Goal: Transaction & Acquisition: Obtain resource

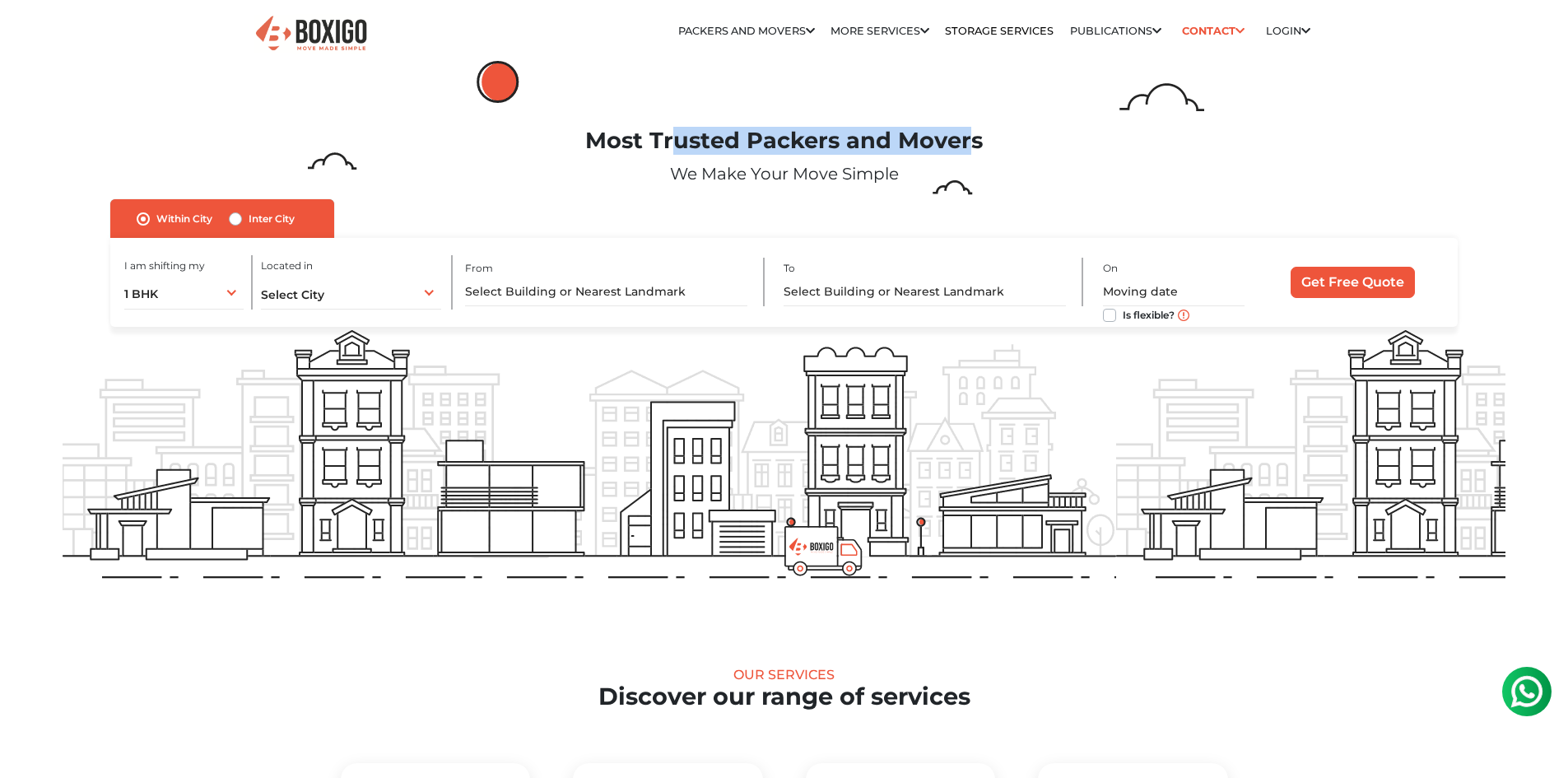
drag, startPoint x: 677, startPoint y: 140, endPoint x: 966, endPoint y: 135, distance: 289.0
click at [966, 135] on h1 "Most Trusted Packers and Movers" at bounding box center [784, 141] width 1442 height 27
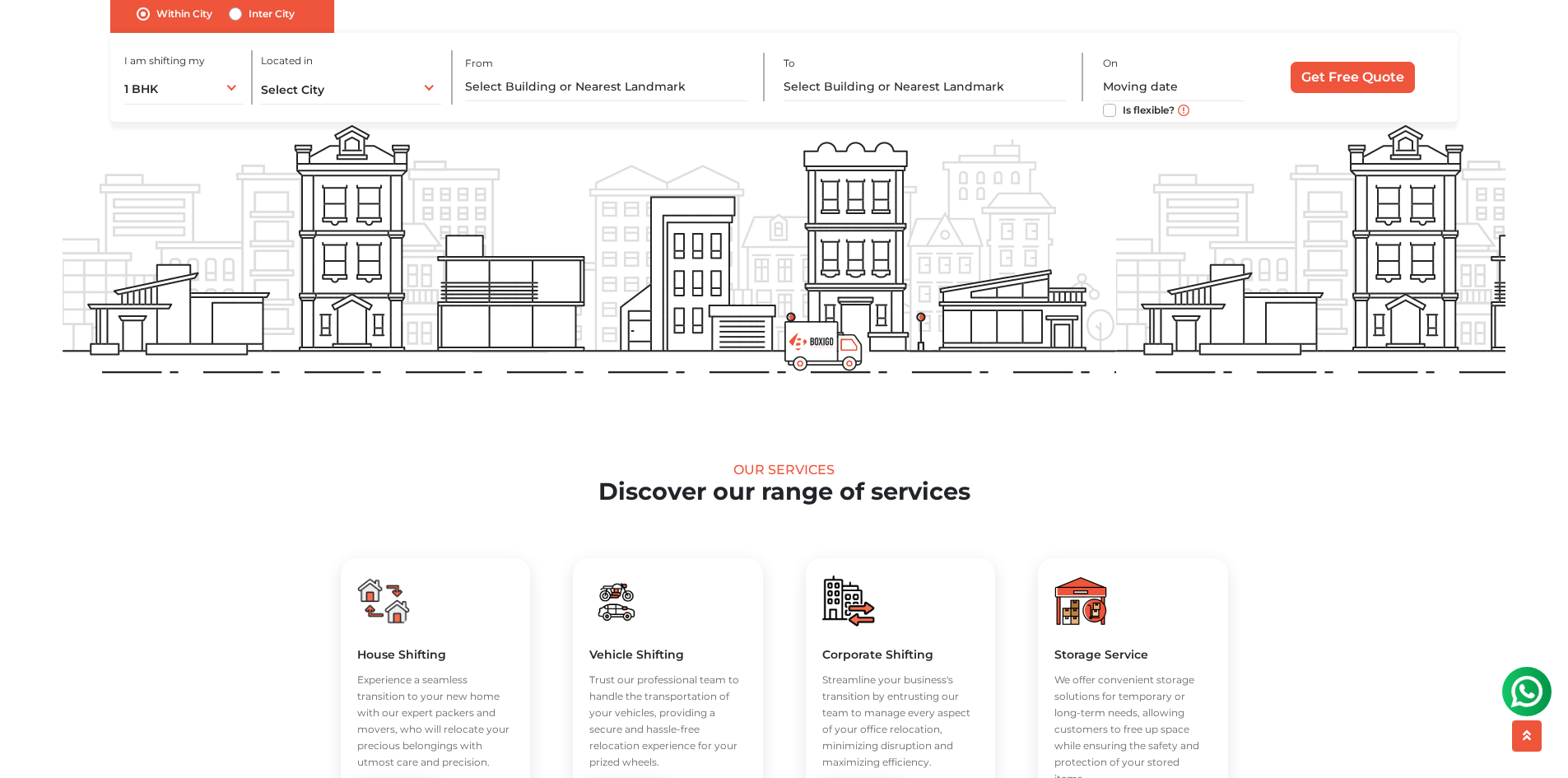
scroll to position [83, 0]
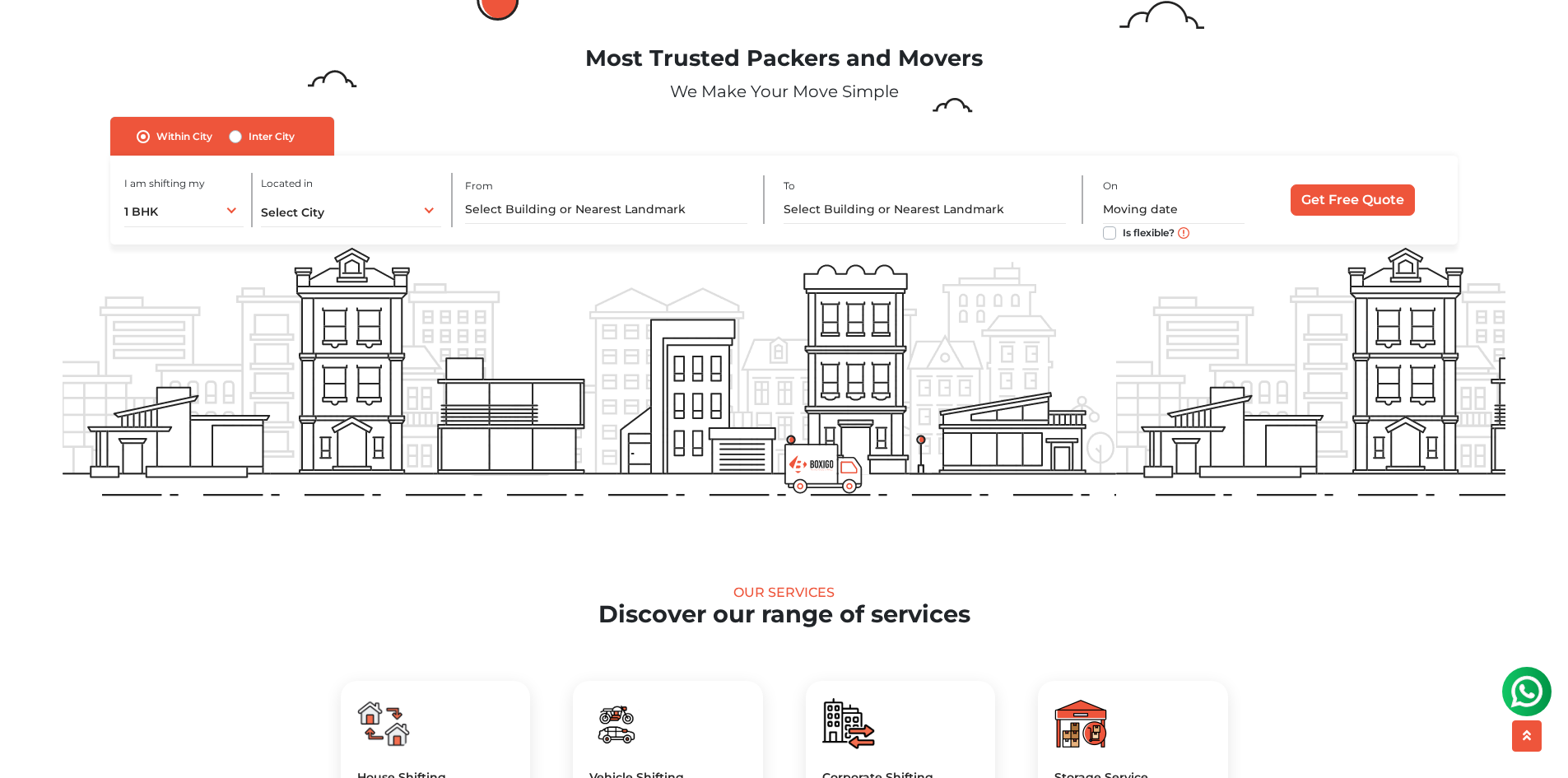
click at [729, 73] on div "Most Trusted Packers and Movers We Make Your Move Simple" at bounding box center [784, 81] width 1467 height 72
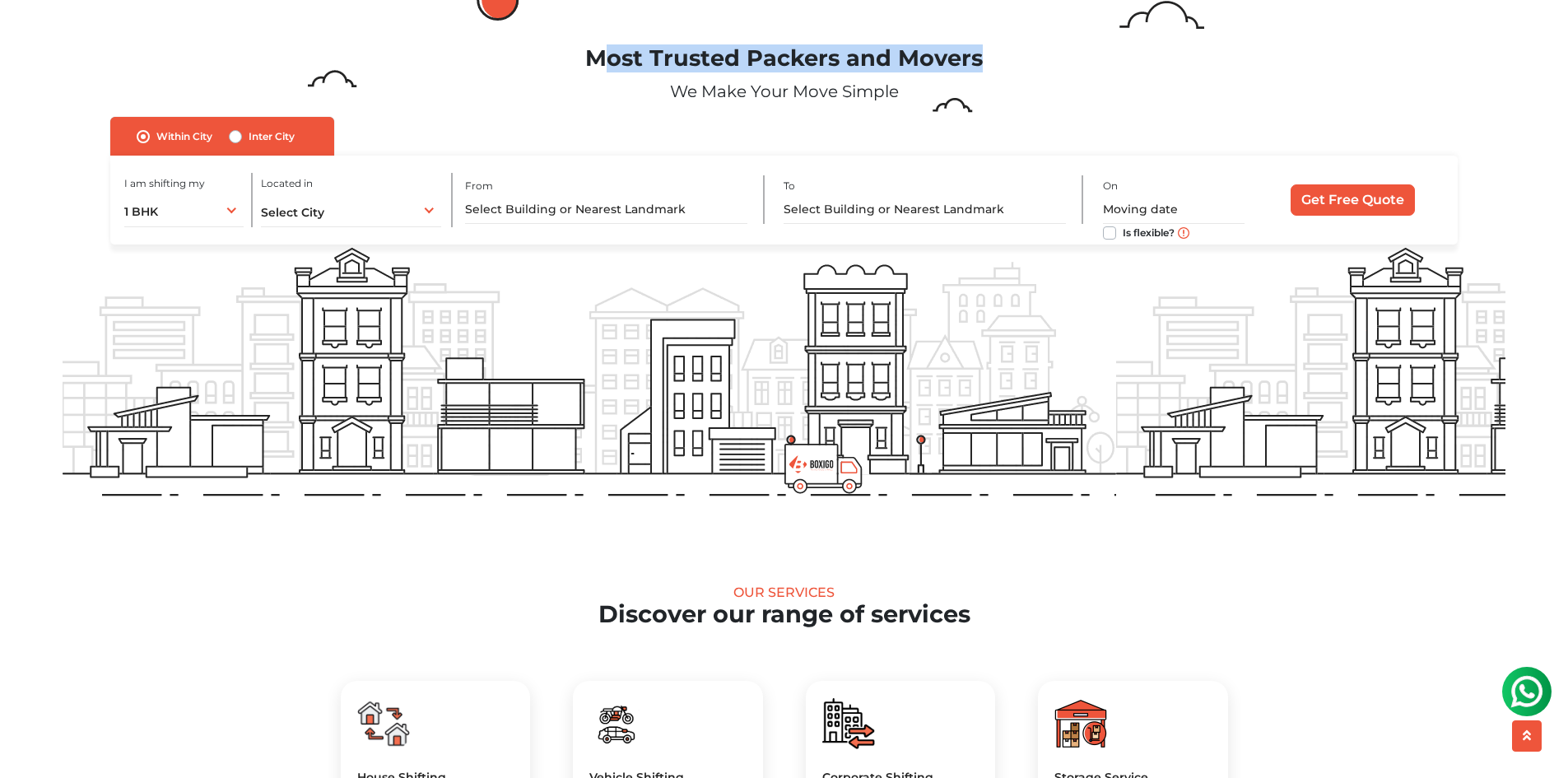
drag, startPoint x: 599, startPoint y: 61, endPoint x: 1085, endPoint y: 61, distance: 486.0
click at [1085, 61] on h1 "Most Trusted Packers and Movers" at bounding box center [784, 58] width 1442 height 27
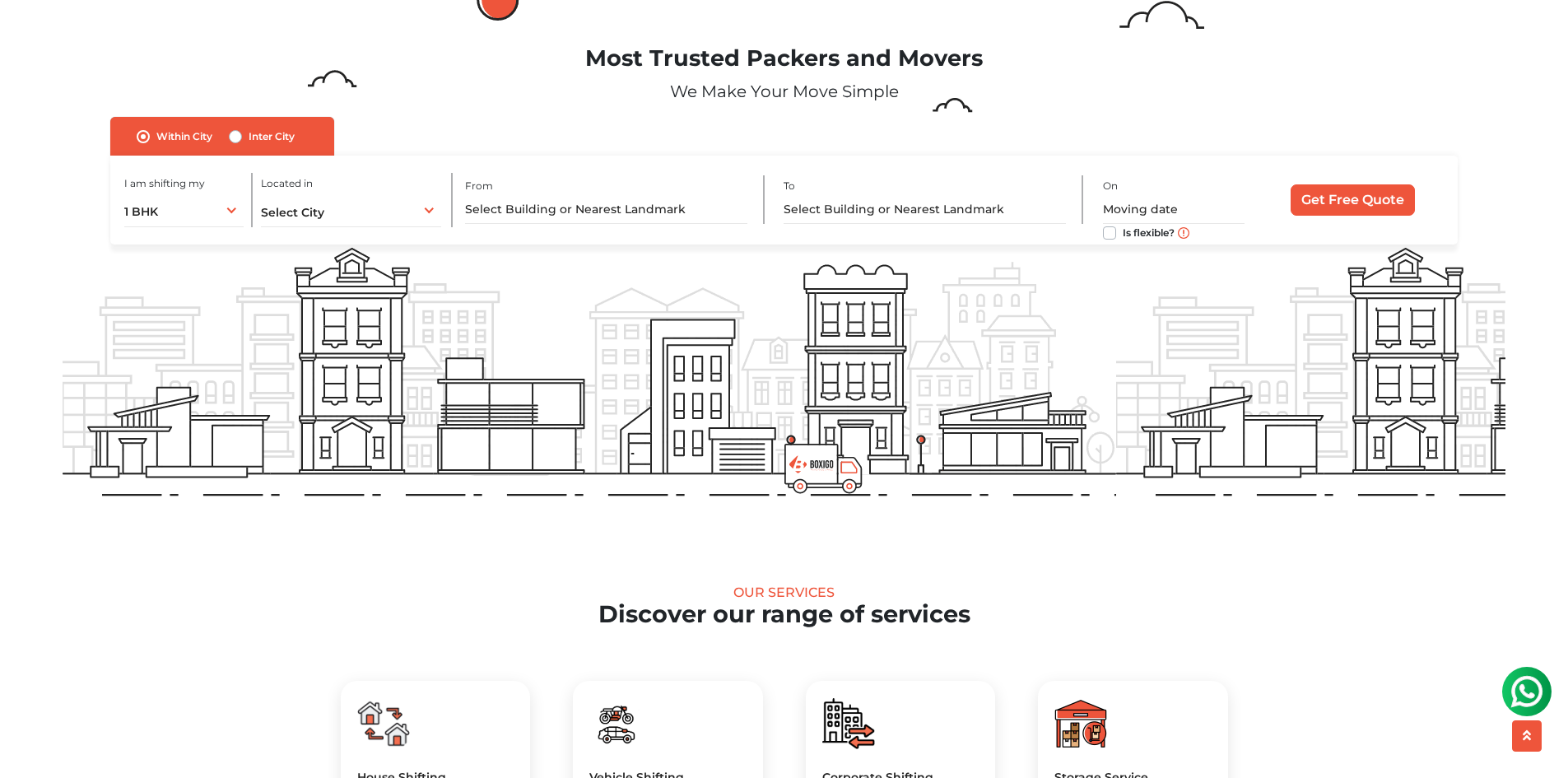
click at [877, 88] on p "We Make Your Move Simple" at bounding box center [784, 91] width 1442 height 24
drag, startPoint x: 902, startPoint y: 94, endPoint x: 577, endPoint y: 47, distance: 328.4
click at [577, 47] on div "Most Trusted Packers and Movers We Make Your Move Simple" at bounding box center [784, 81] width 1467 height 72
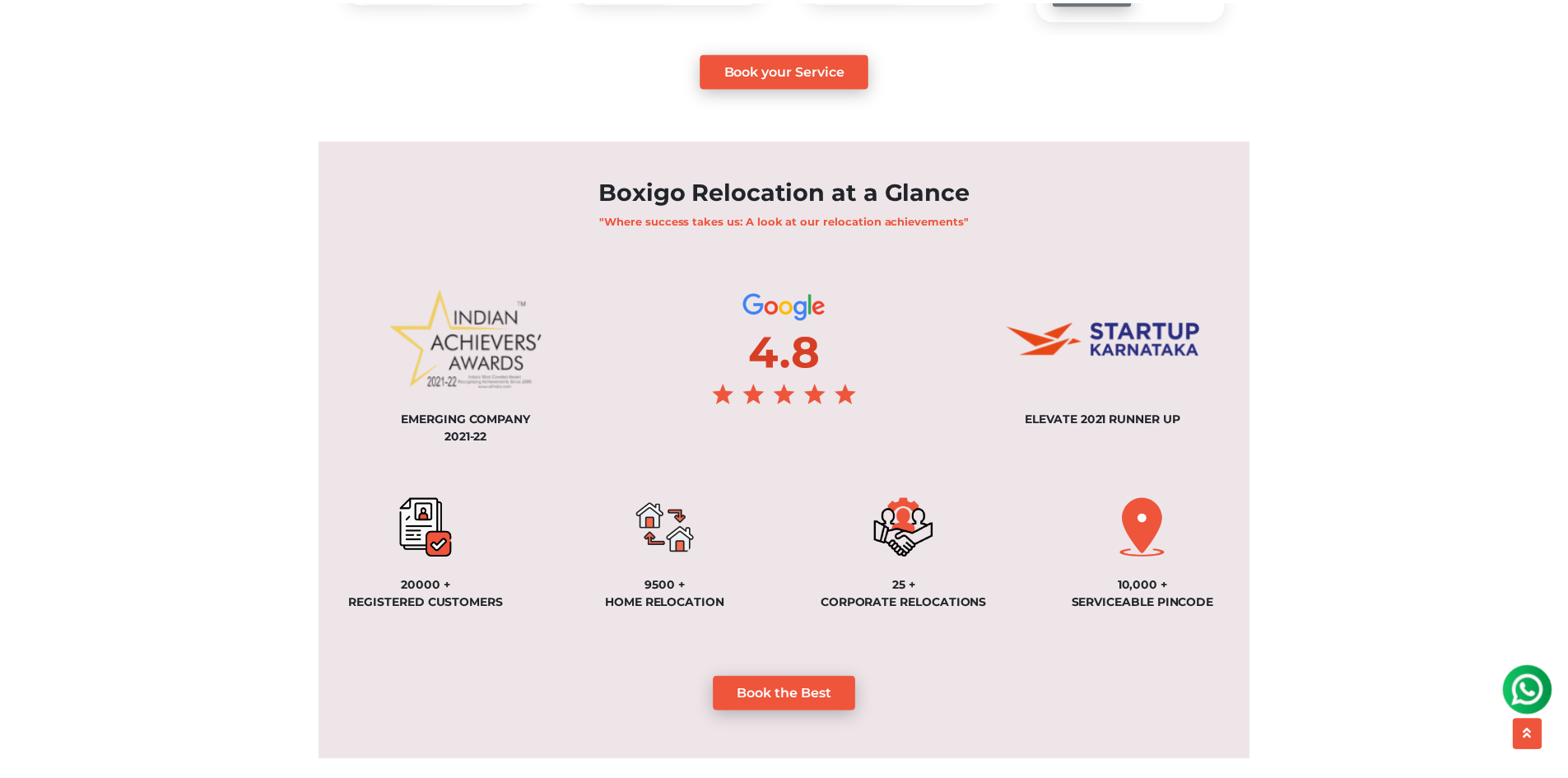
scroll to position [1070, 0]
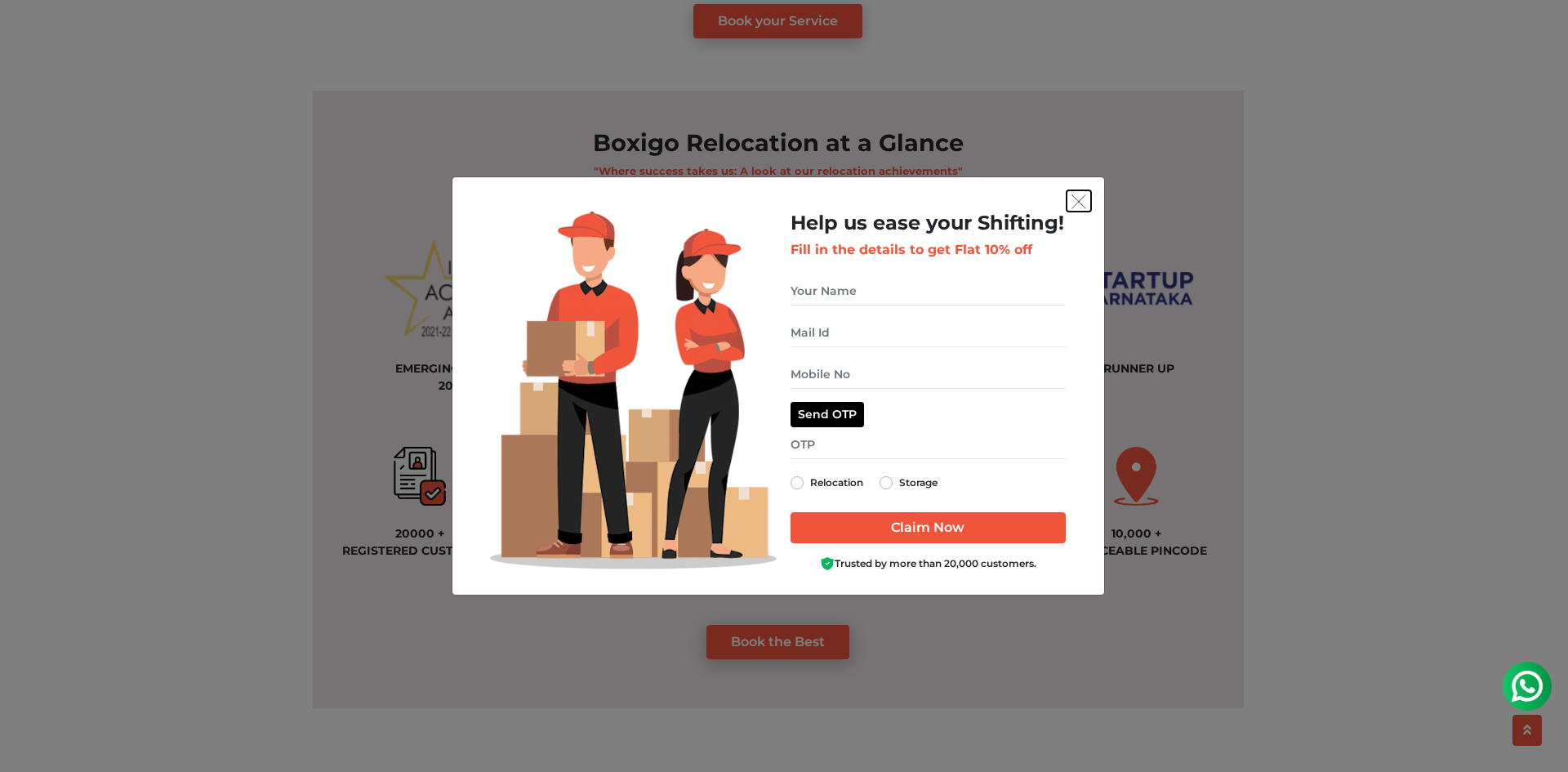
click at [1080, 209] on img "get free quote dialog" at bounding box center [1078, 201] width 14 height 14
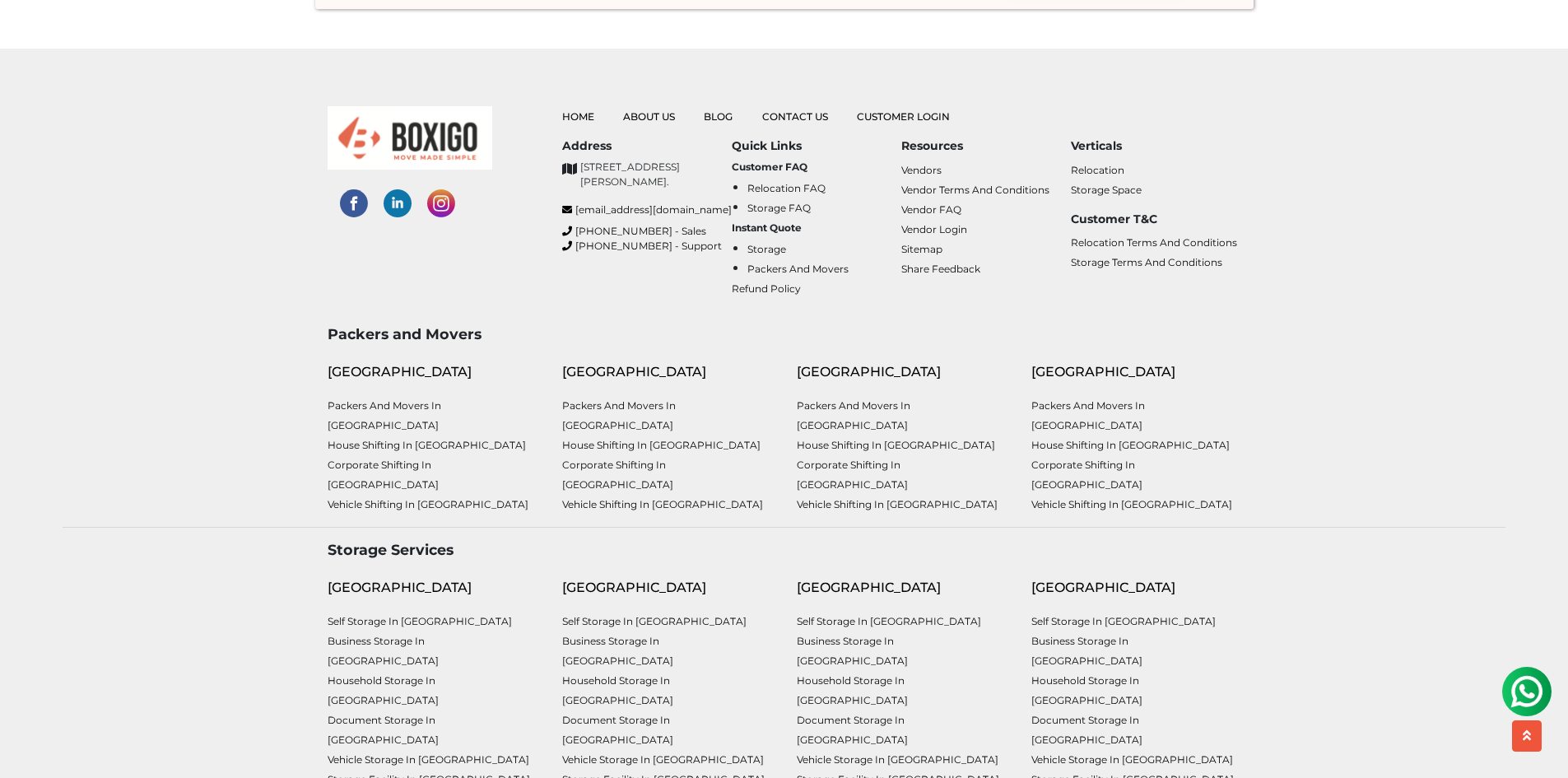
scroll to position [4007, 0]
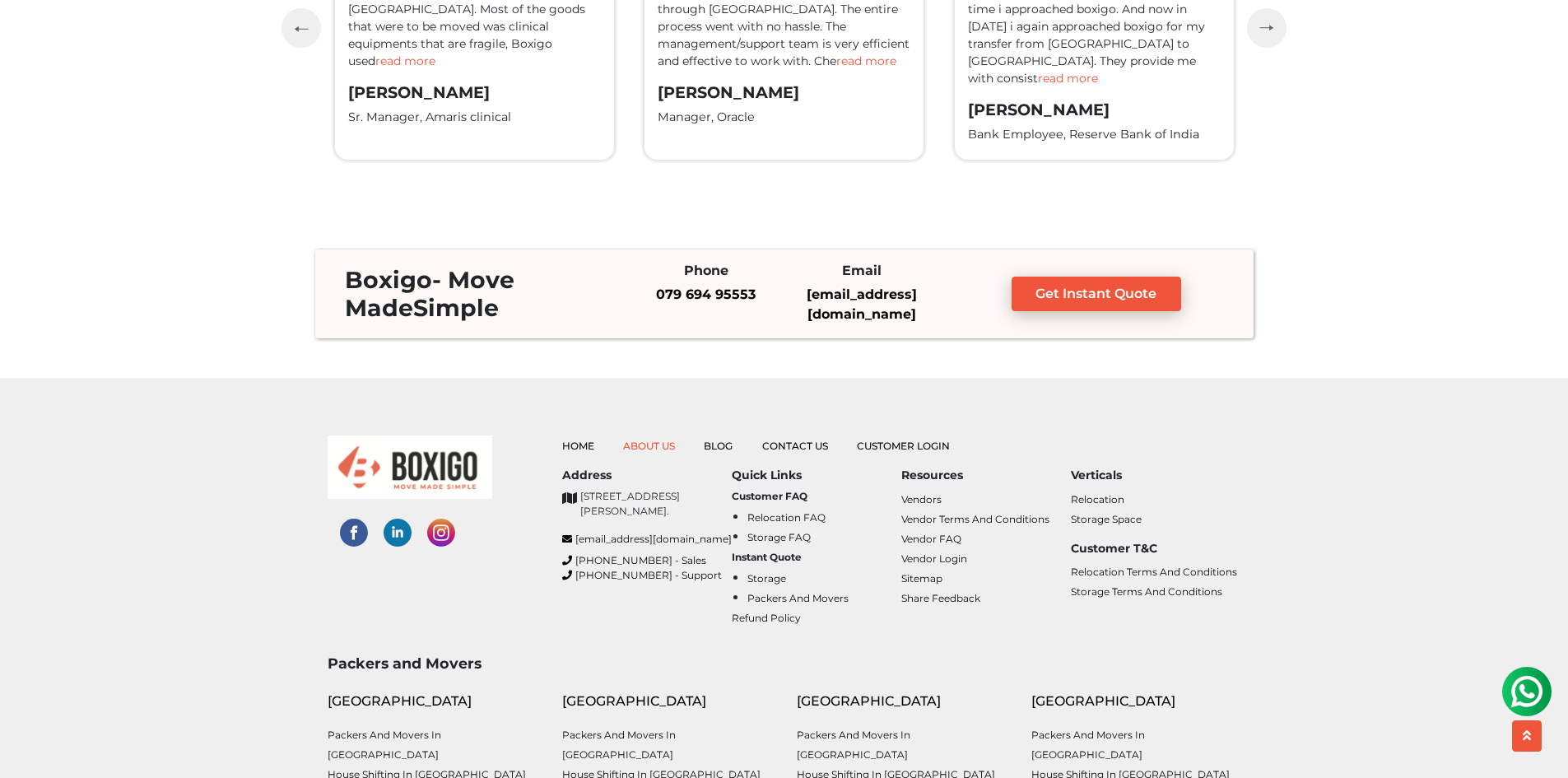
click at [663, 446] on link "About Us" at bounding box center [648, 445] width 52 height 13
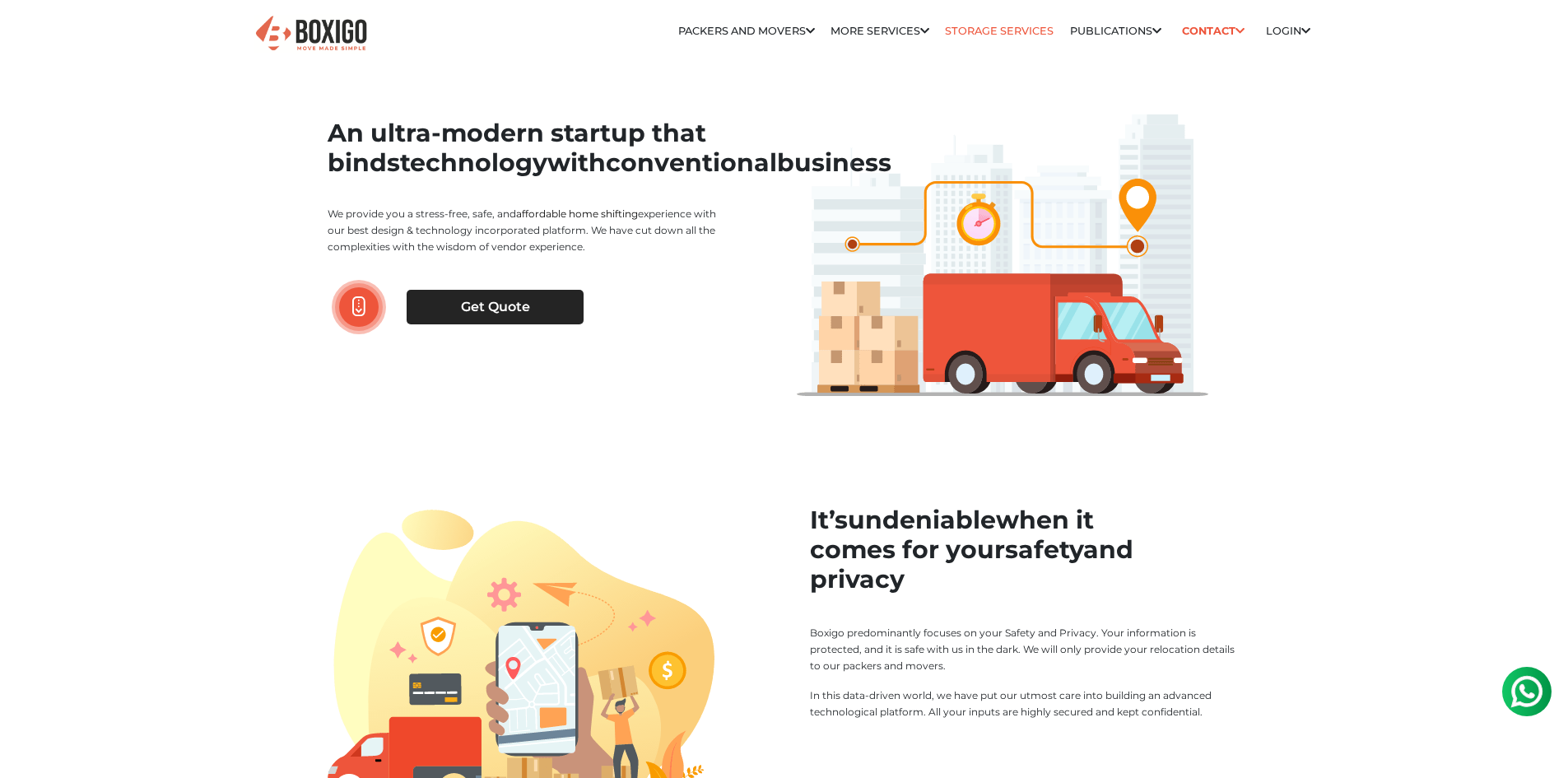
click at [977, 35] on link "Storage Services" at bounding box center [1000, 30] width 109 height 13
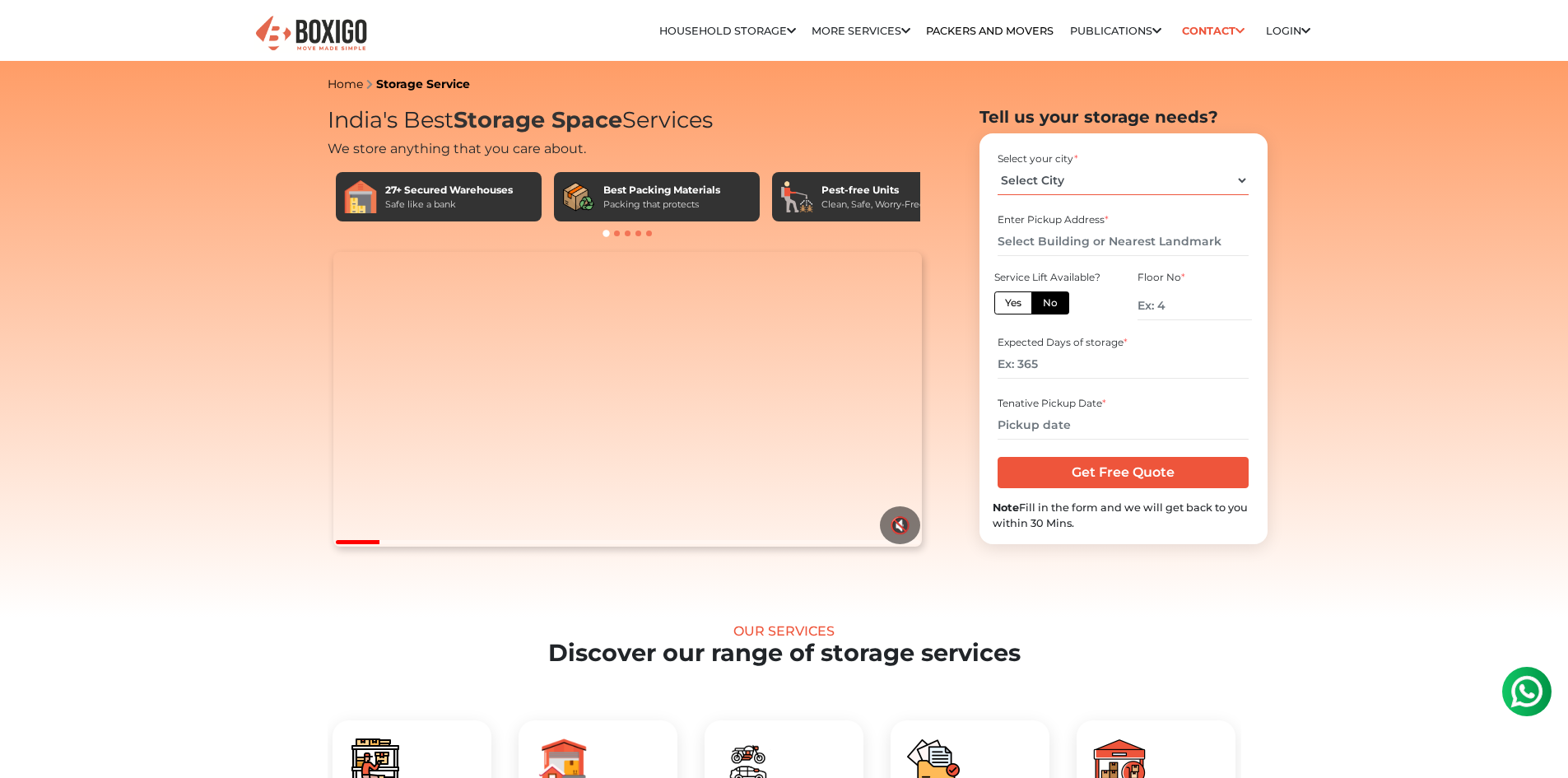
click at [1211, 176] on select "Select City Bangalore Bengaluru Bhopal Bhubaneswar Chennai Coimbatore Cuttack D…" at bounding box center [1123, 181] width 251 height 29
select select "[GEOGRAPHIC_DATA]"
click at [998, 167] on select "Select City Bangalore Bengaluru Bhopal Bhubaneswar Chennai Coimbatore Cuttack D…" at bounding box center [1123, 181] width 251 height 29
click at [1079, 244] on input "text" at bounding box center [1123, 241] width 251 height 29
click at [1067, 360] on input "number" at bounding box center [1123, 364] width 251 height 29
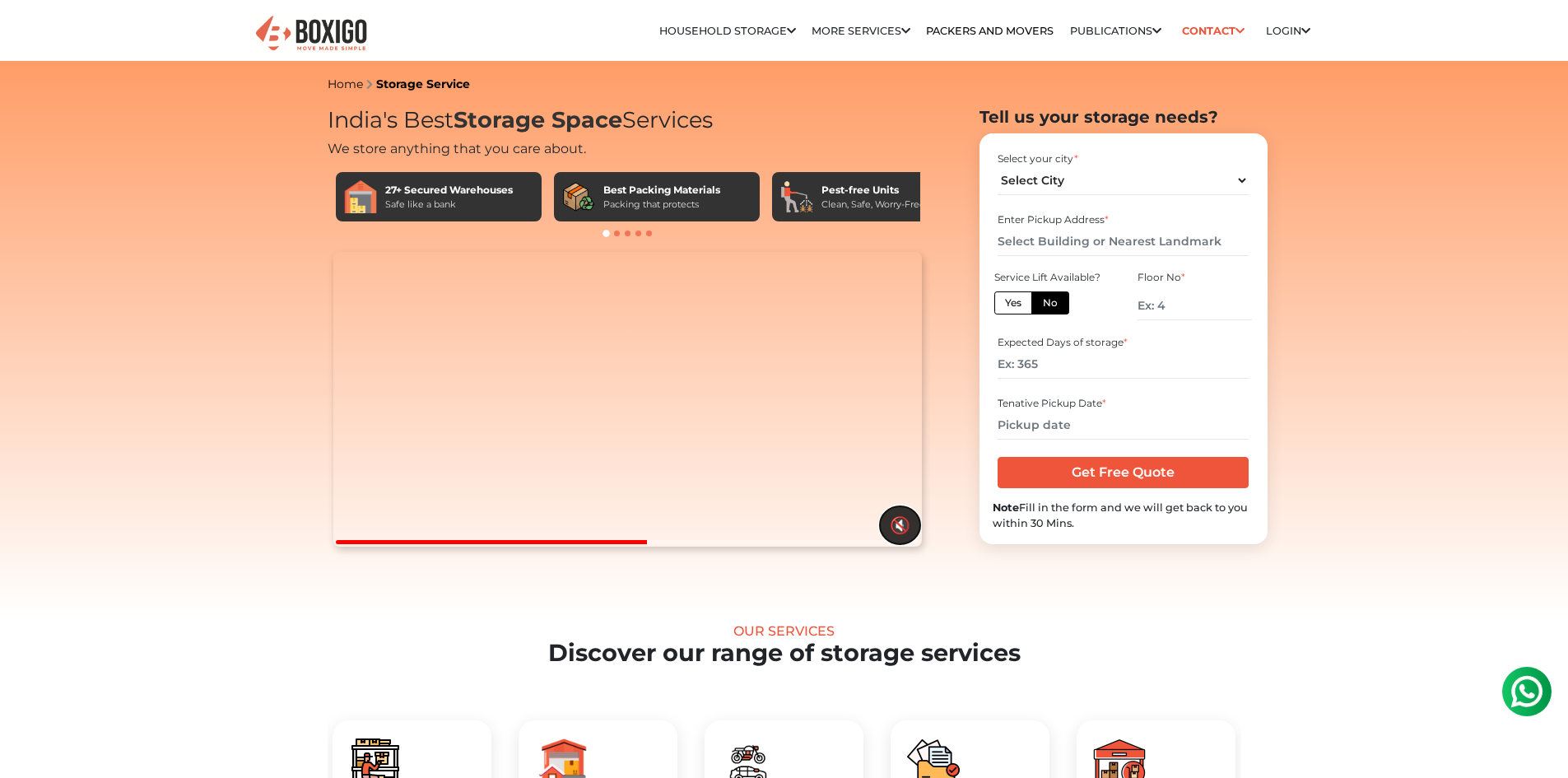
click at [907, 544] on button "🔇" at bounding box center [899, 525] width 40 height 38
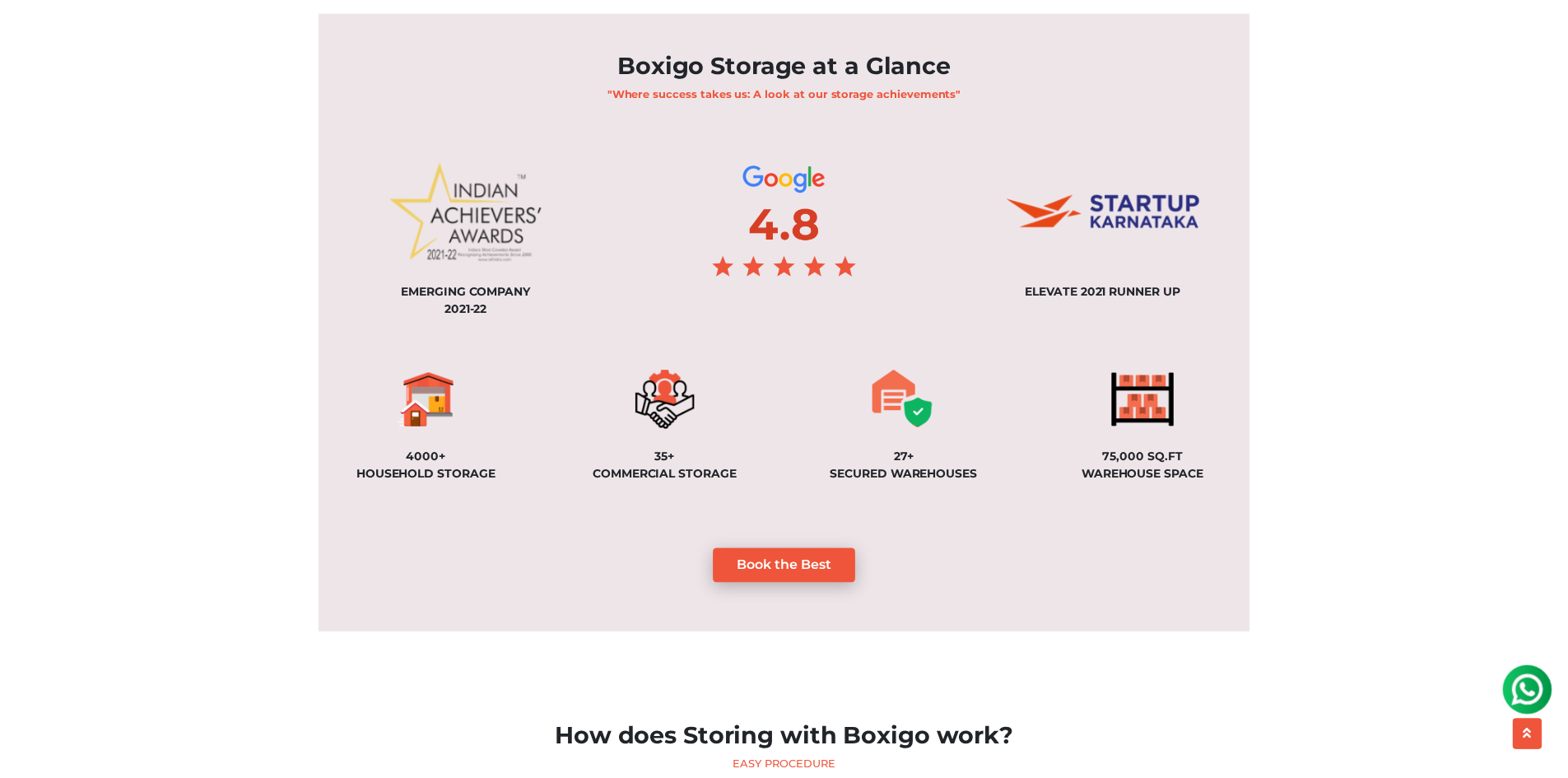
scroll to position [1153, 0]
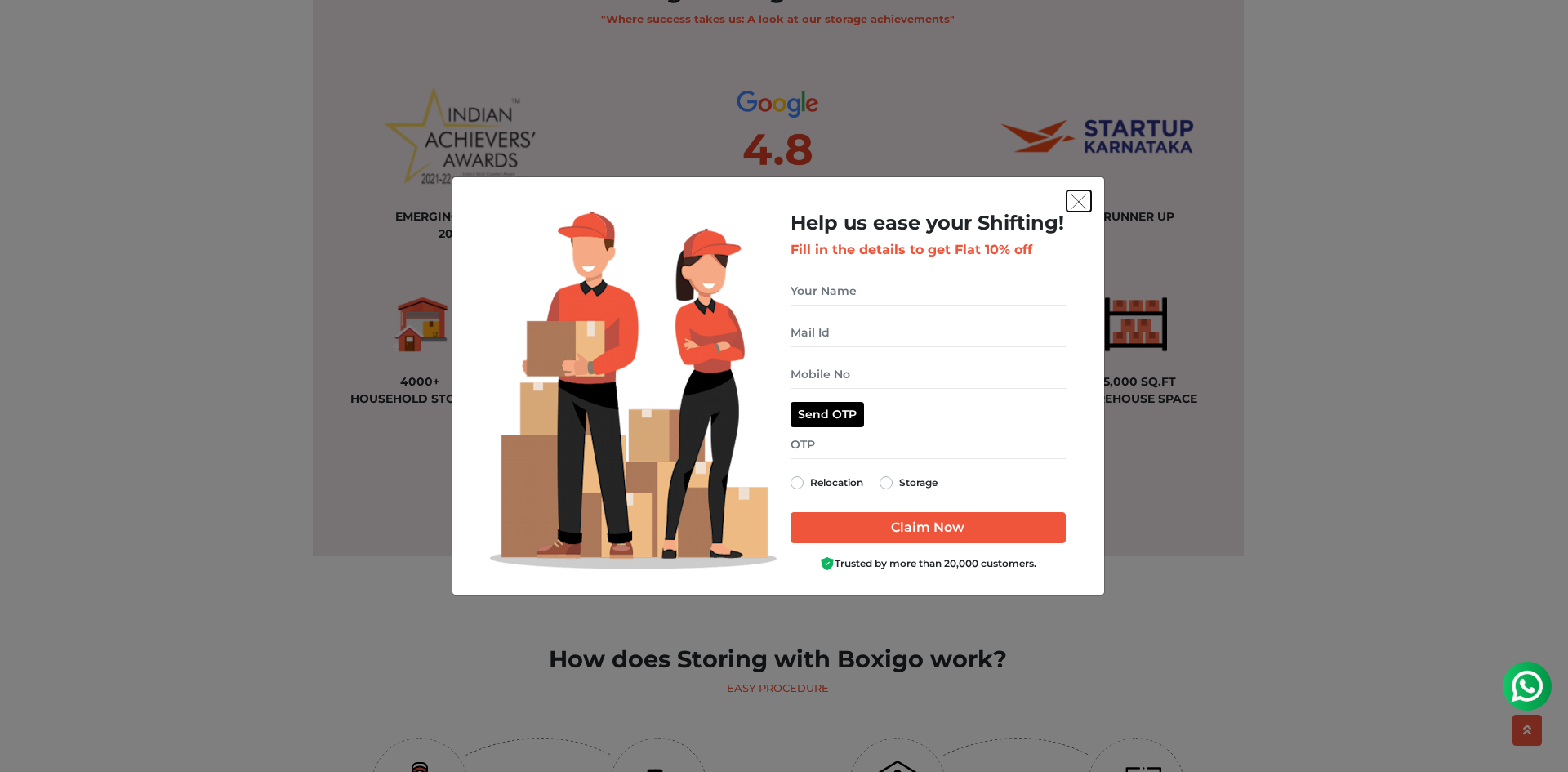
click at [1075, 204] on img "get free quote dialog" at bounding box center [1078, 201] width 14 height 14
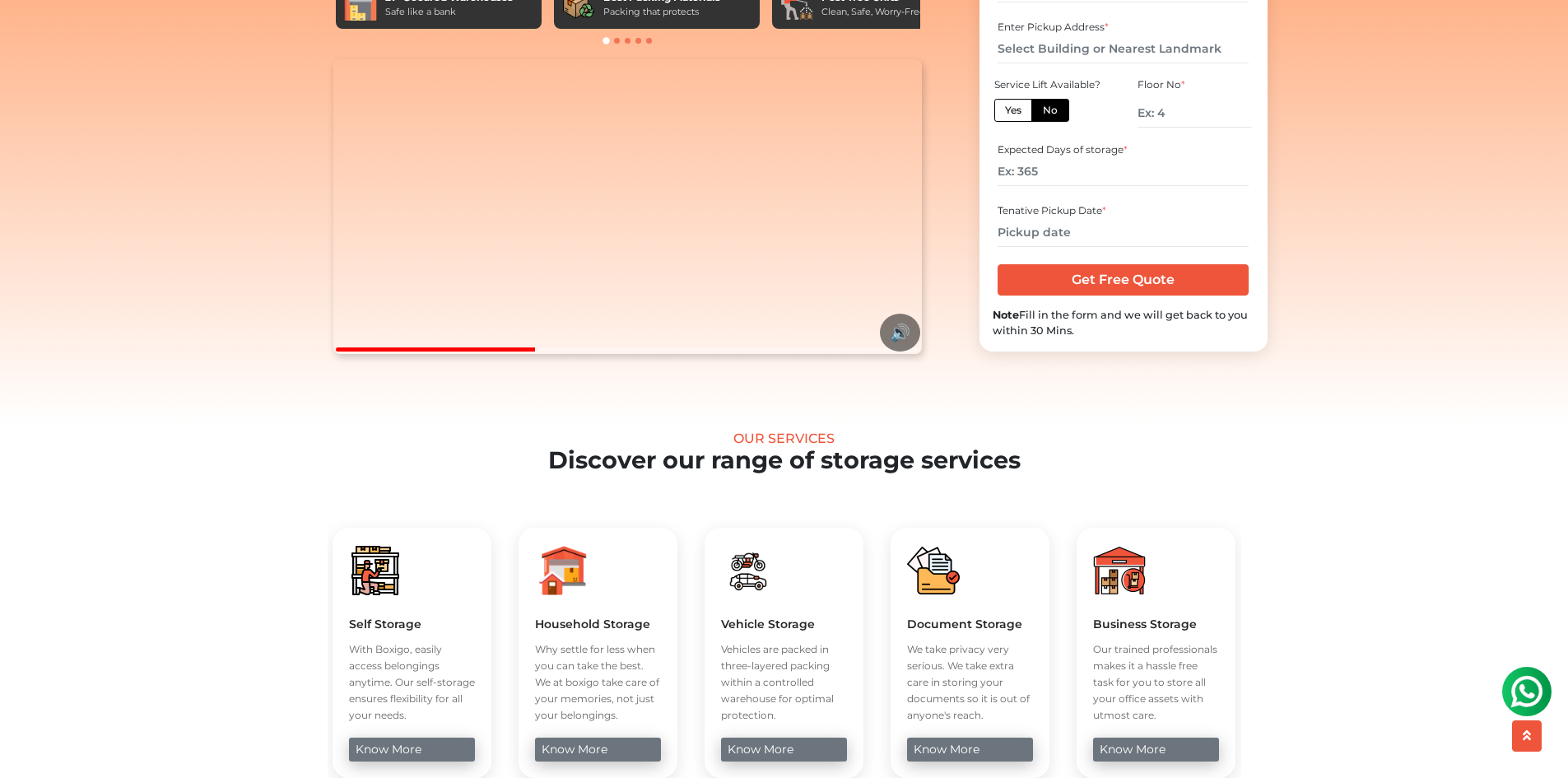
scroll to position [0, 0]
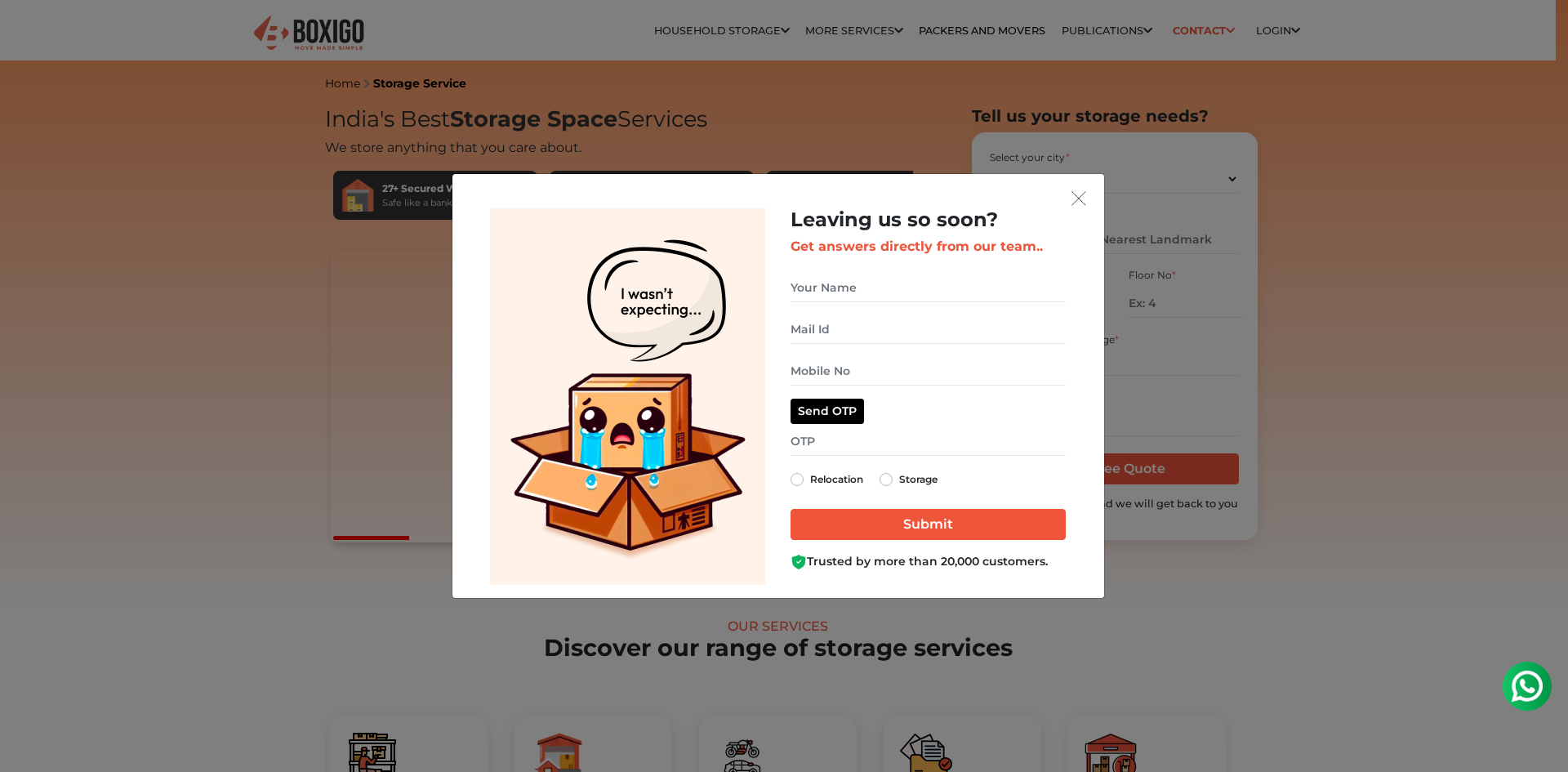
click at [1092, 198] on div "Leaving us so soon? Get answers directly from our team.. Relocation Storage" at bounding box center [778, 386] width 652 height 424
click at [1080, 198] on img "get free quote dialog" at bounding box center [1078, 198] width 14 height 14
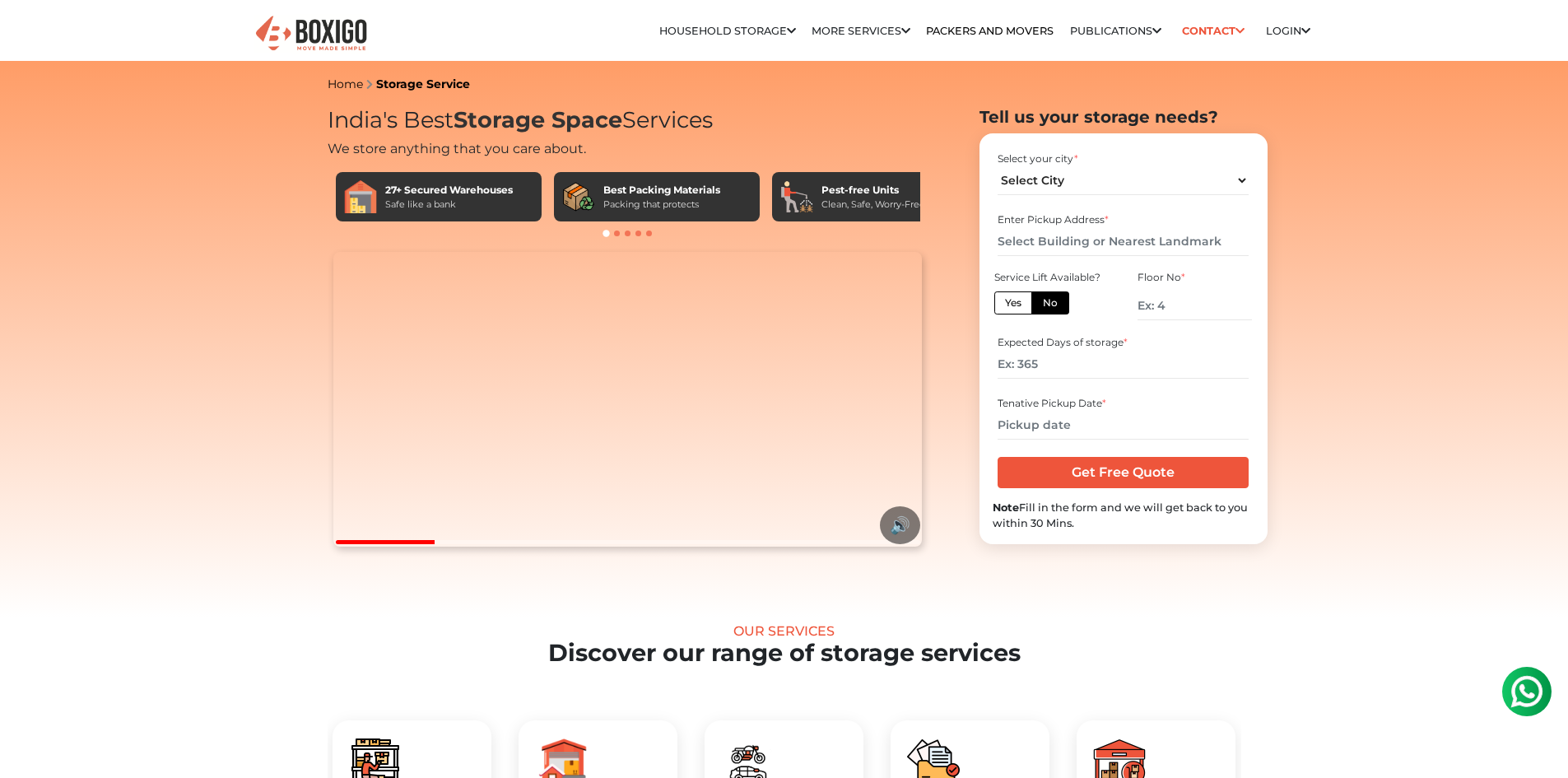
click at [357, 35] on img at bounding box center [310, 33] width 115 height 40
